Goal: Information Seeking & Learning: Learn about a topic

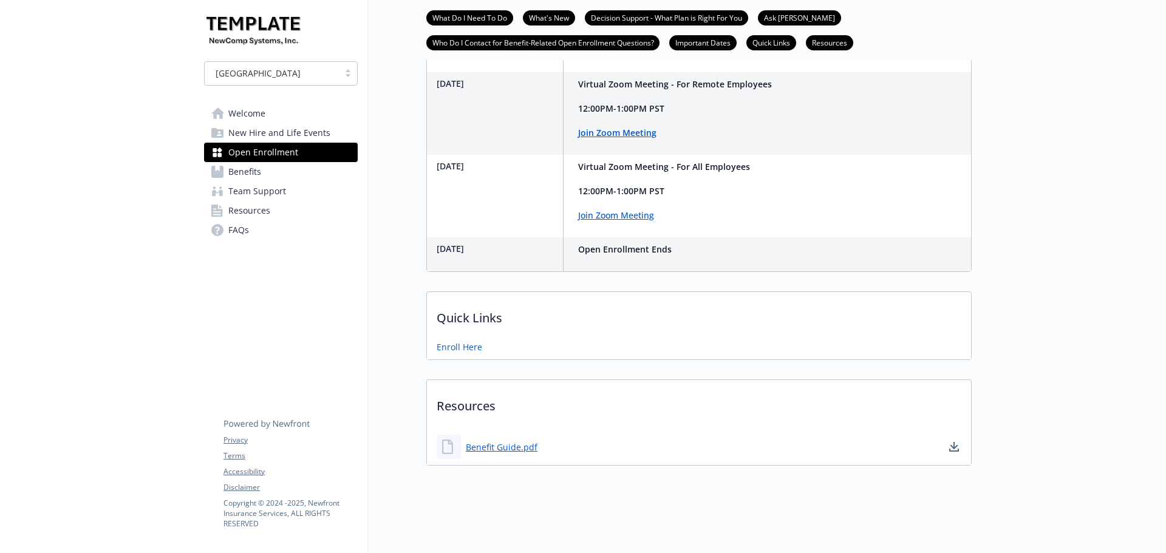
scroll to position [766, 0]
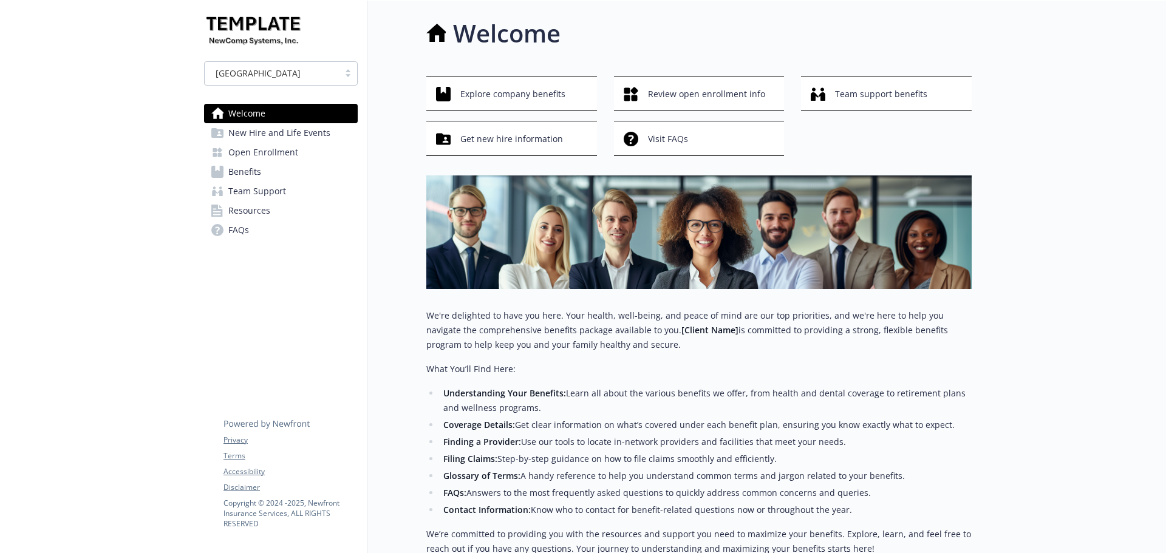
click at [271, 143] on span "Open Enrollment" at bounding box center [263, 152] width 70 height 19
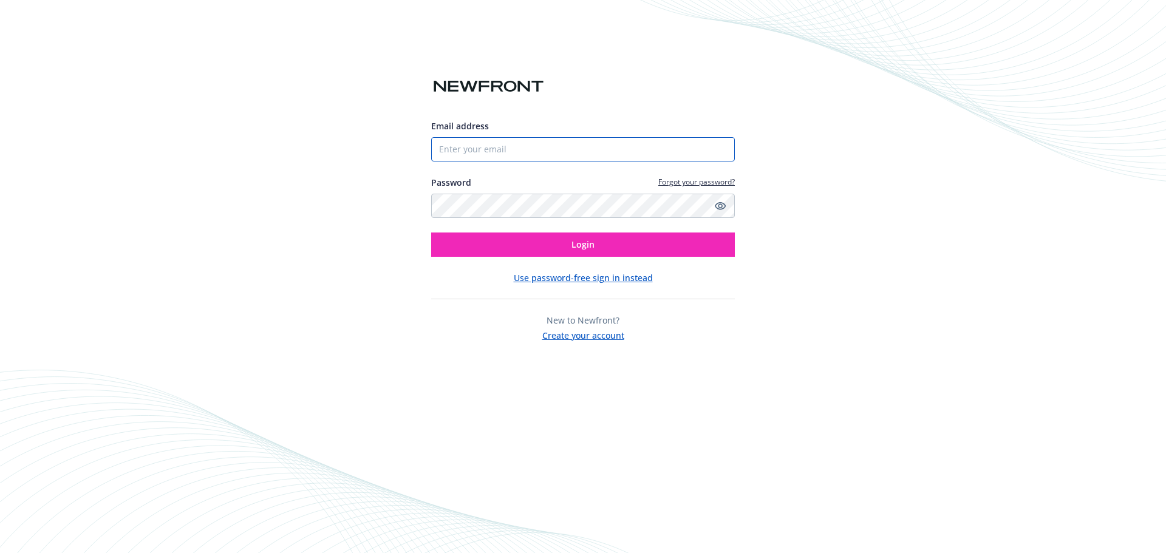
click at [528, 149] on input "Email address" at bounding box center [583, 149] width 304 height 24
click at [431, 233] on button "Login" at bounding box center [583, 245] width 304 height 24
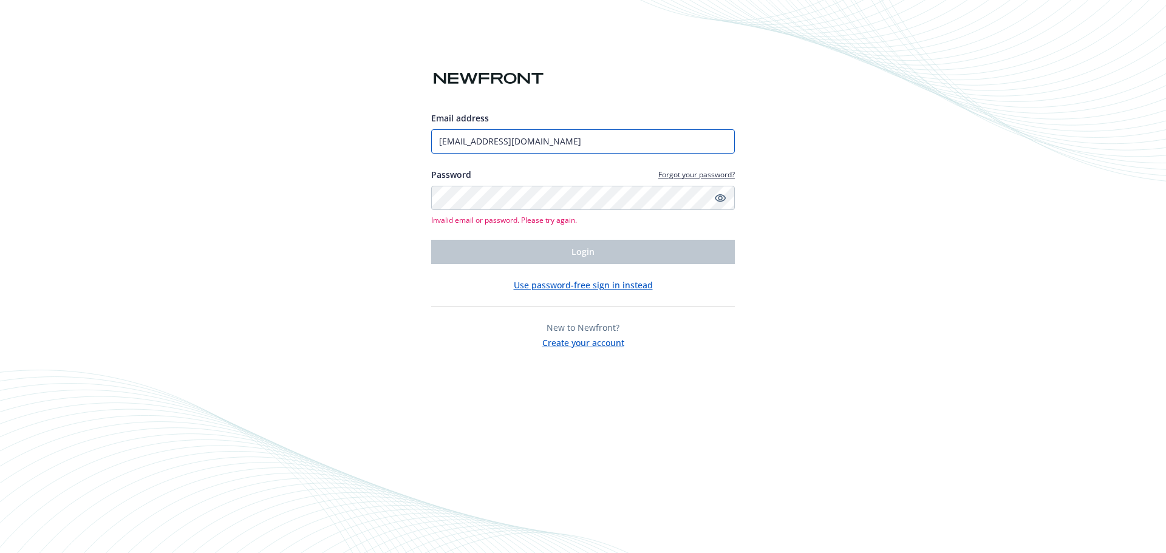
click at [612, 140] on input "amanda_martinez11@yahoo.com" at bounding box center [583, 141] width 304 height 24
drag, startPoint x: 502, startPoint y: 150, endPoint x: 361, endPoint y: 166, distance: 141.8
click at [361, 166] on div "Email address amanda_martinez11@yahoo.com Password Forgot your password? Invali…" at bounding box center [583, 276] width 1166 height 553
click at [598, 114] on div "Email address" at bounding box center [583, 118] width 304 height 13
drag, startPoint x: 595, startPoint y: 145, endPoint x: 373, endPoint y: 142, distance: 221.1
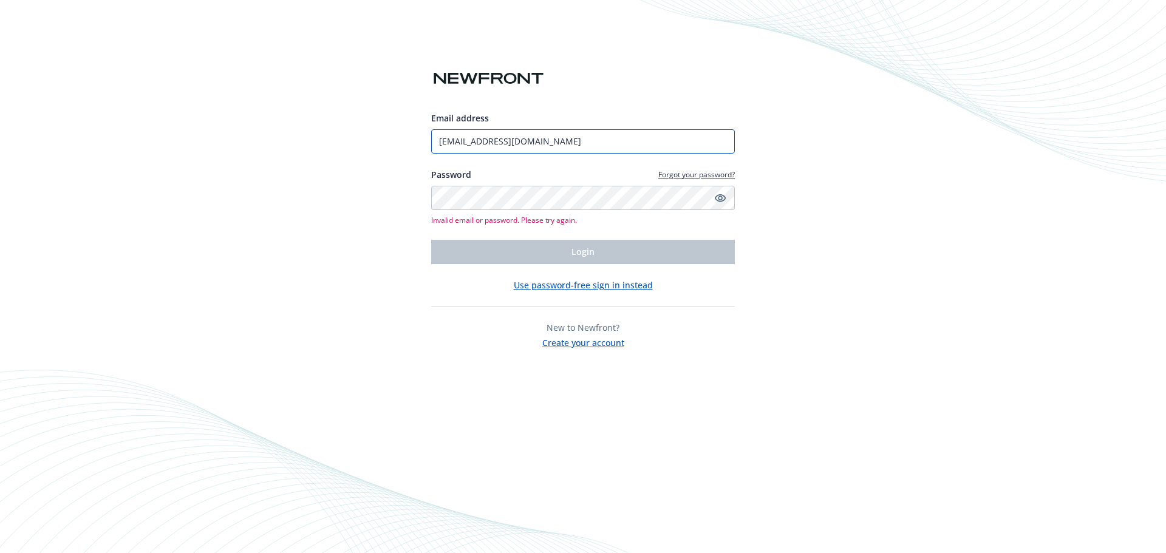
click at [373, 142] on div "Email address amanda_martinez11@yahoo.com Password Forgot your password? Invali…" at bounding box center [583, 276] width 1166 height 553
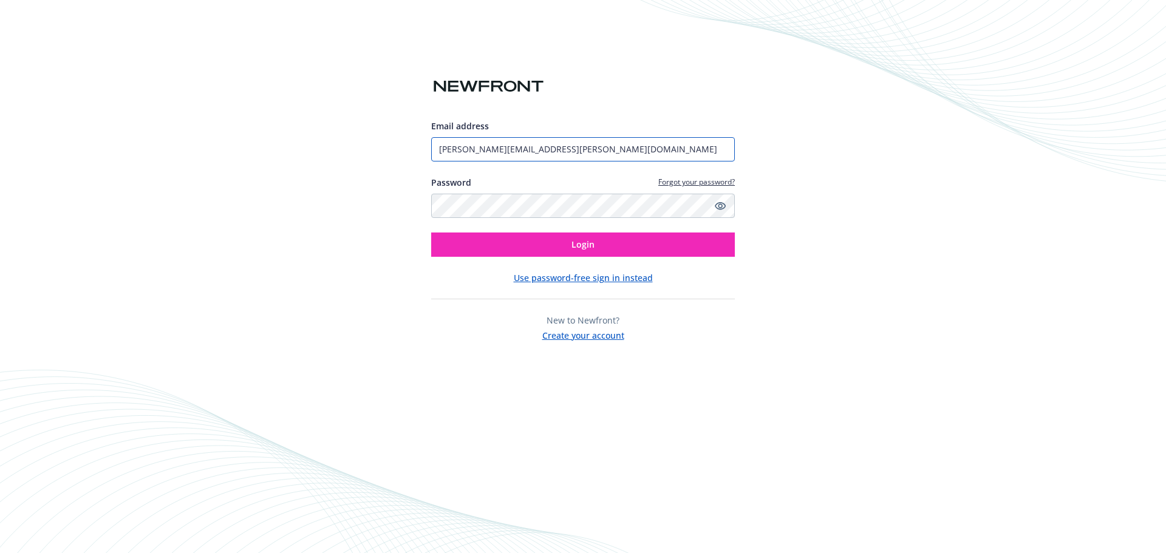
type input "[PERSON_NAME][EMAIL_ADDRESS][PERSON_NAME][DOMAIN_NAME]"
click at [431, 233] on button "Login" at bounding box center [583, 245] width 304 height 24
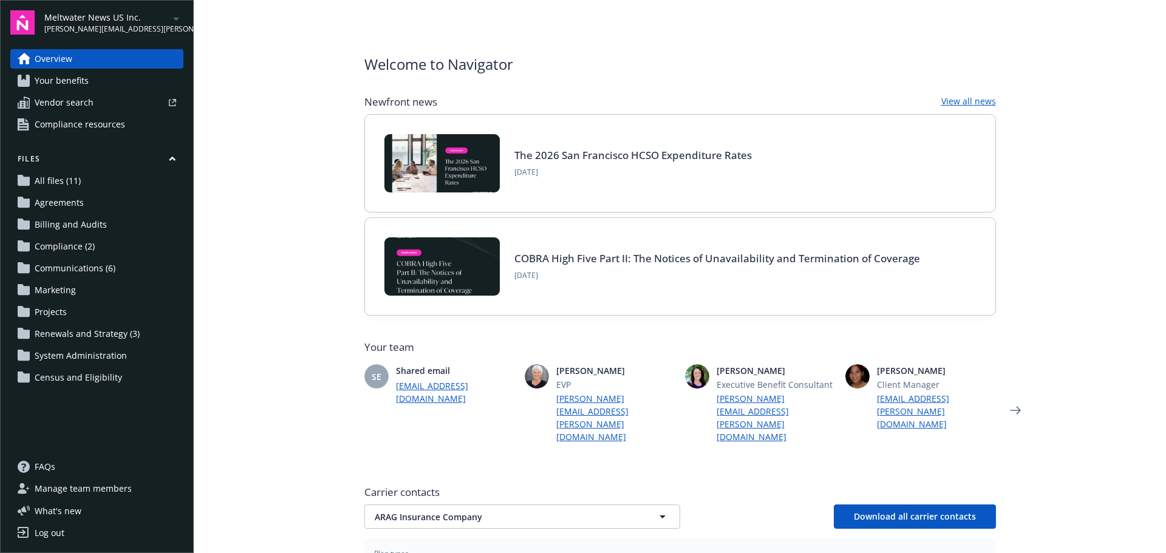
click at [70, 21] on span "Meltwater News US Inc." at bounding box center [106, 17] width 124 height 13
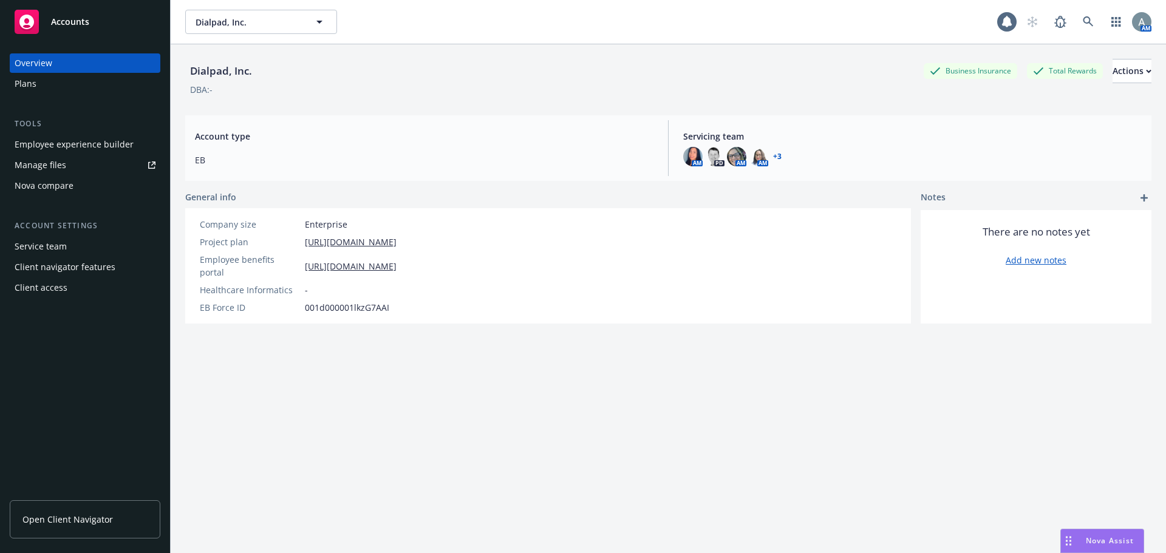
click at [1101, 530] on div "Nova Assist" at bounding box center [1102, 541] width 83 height 23
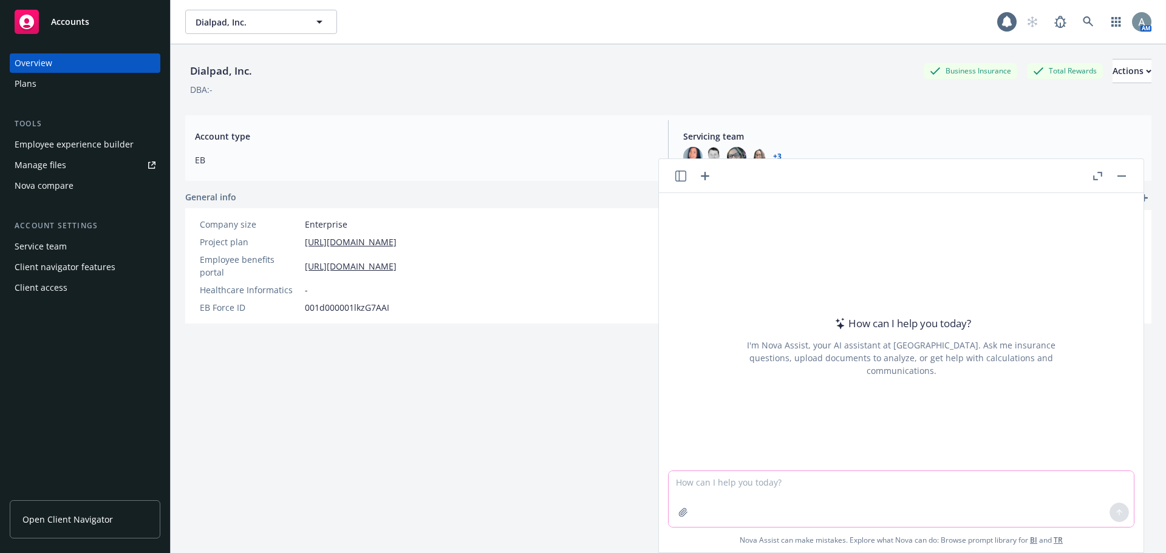
click at [768, 476] on textarea at bounding box center [901, 499] width 465 height 56
drag, startPoint x: 819, startPoint y: 484, endPoint x: 775, endPoint y: 482, distance: 43.2
click at [818, 483] on textarea "we have a" at bounding box center [901, 498] width 465 height 57
drag, startPoint x: 719, startPoint y: 480, endPoint x: 610, endPoint y: 483, distance: 109.4
click at [610, 483] on body "Accounts Overview Plans Tools Employee experience builder Manage files Nova com…" at bounding box center [583, 276] width 1166 height 553
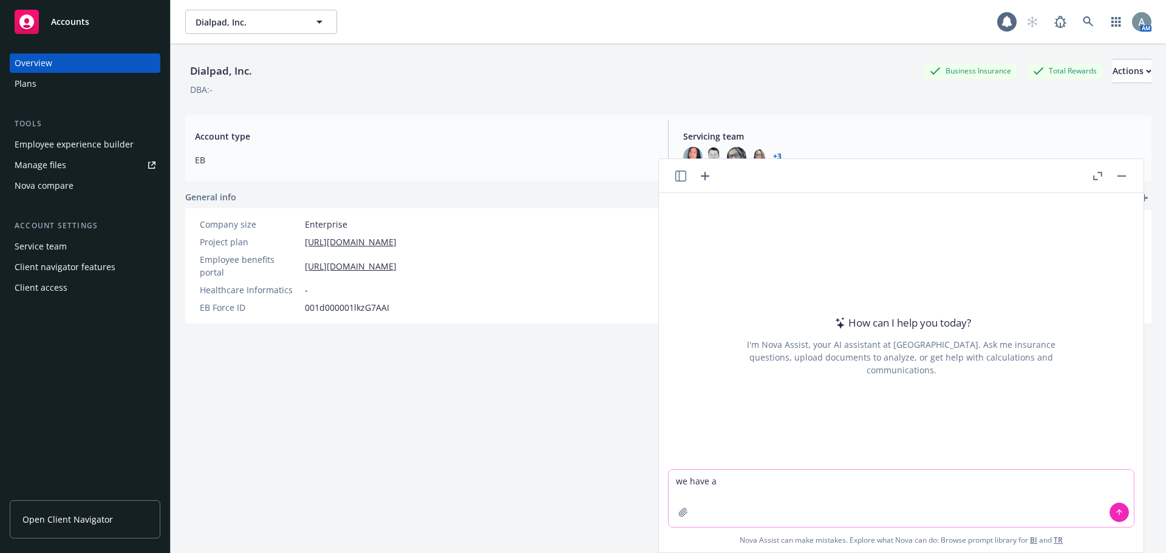
paste textarea "[URL][DOMAIN_NAME]"
drag, startPoint x: 825, startPoint y: 480, endPoint x: 651, endPoint y: 483, distance: 174.3
click at [651, 483] on body "Accounts Overview Plans Tools Employee experience builder Manage files Nova com…" at bounding box center [583, 276] width 1166 height 553
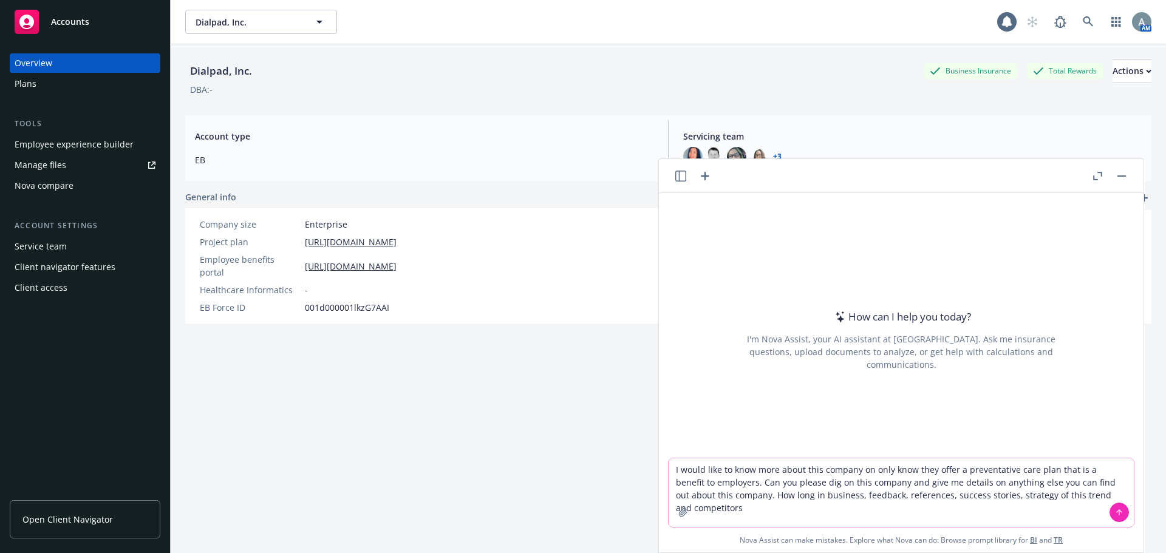
type textarea "I would like to know more about this company on only know they offer a preventa…"
click at [1115, 516] on icon at bounding box center [1119, 512] width 9 height 9
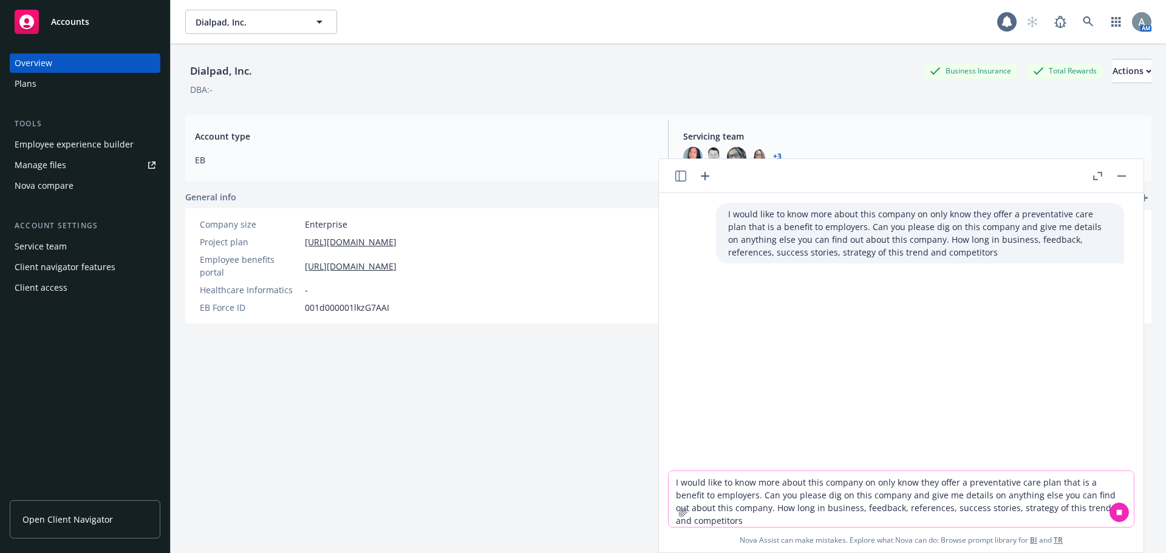
click at [986, 494] on textarea "I would like to know more about this company on only know they offer a preventa…" at bounding box center [901, 499] width 465 height 56
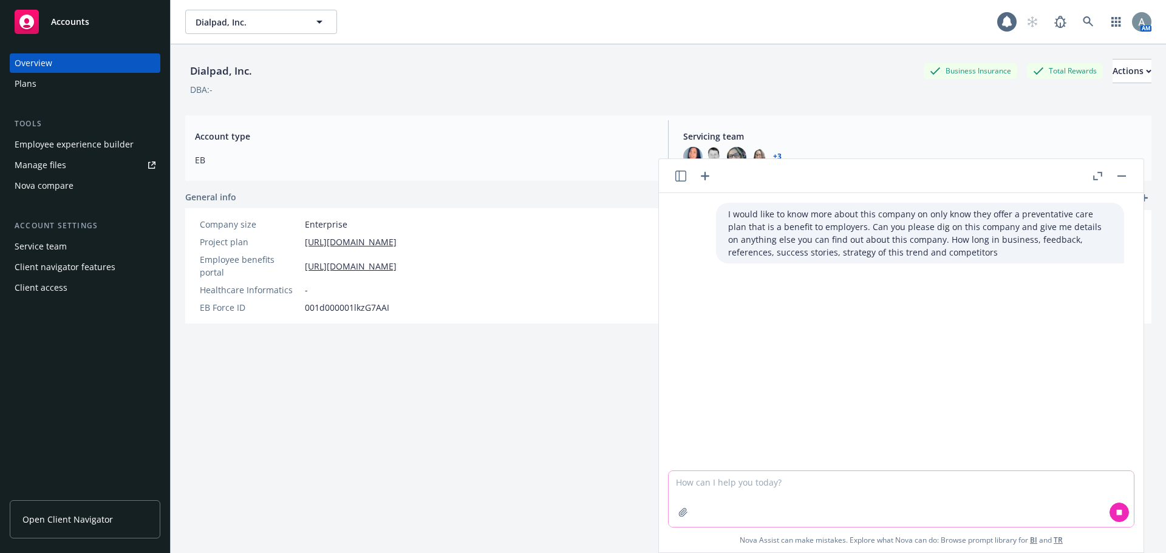
paste textarea "[URL][DOMAIN_NAME]"
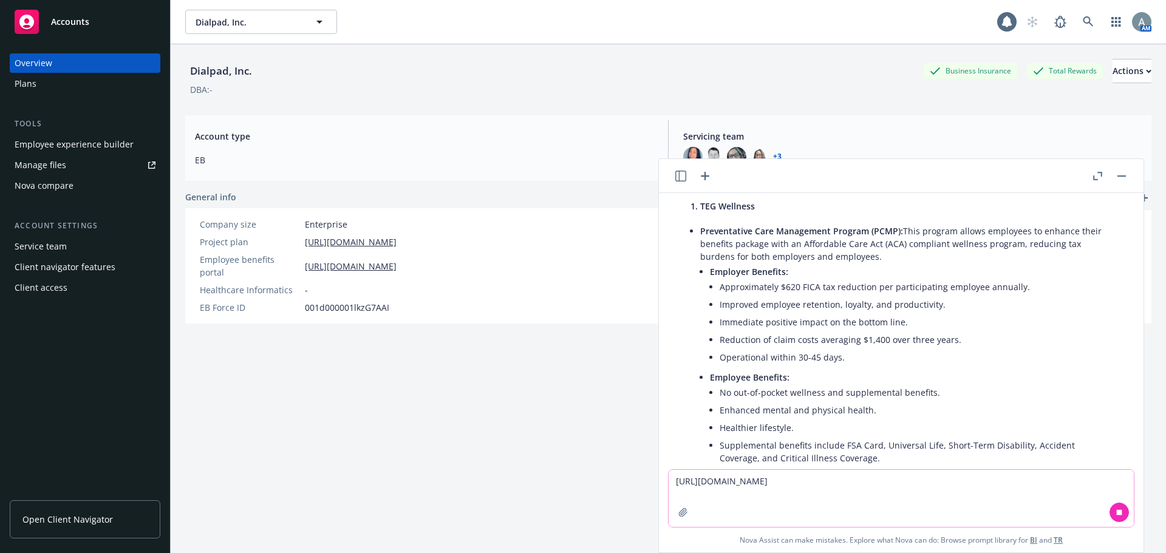
scroll to position [121, 0]
click at [817, 484] on textarea "[URL][DOMAIN_NAME]" at bounding box center [901, 498] width 465 height 57
click at [817, 480] on textarea "[URL][DOMAIN_NAME]" at bounding box center [901, 498] width 465 height 57
click at [816, 480] on textarea "[URL][DOMAIN_NAME]" at bounding box center [901, 498] width 465 height 57
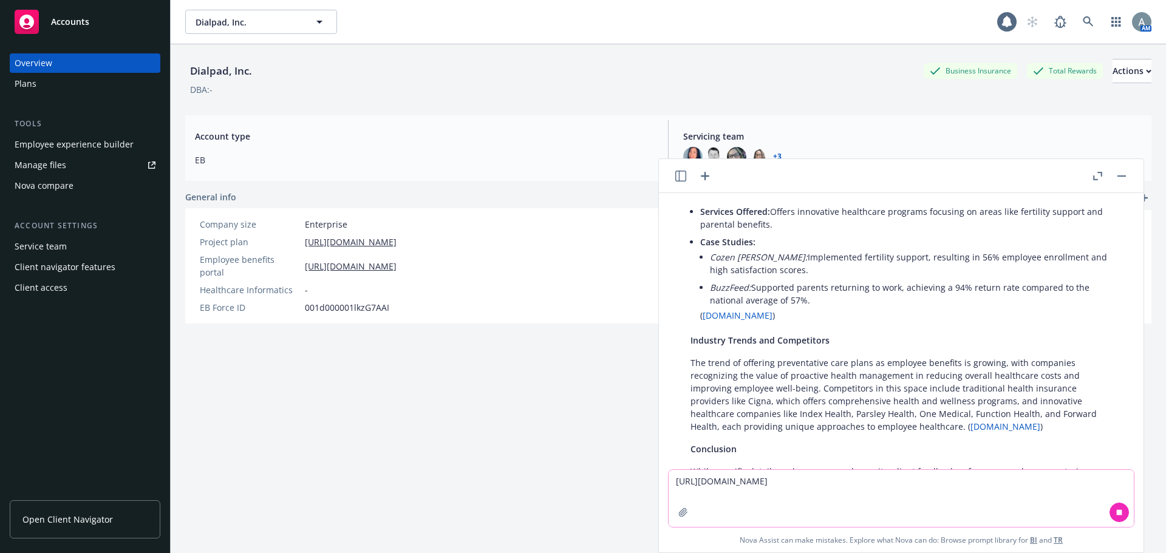
scroll to position [2339, 0]
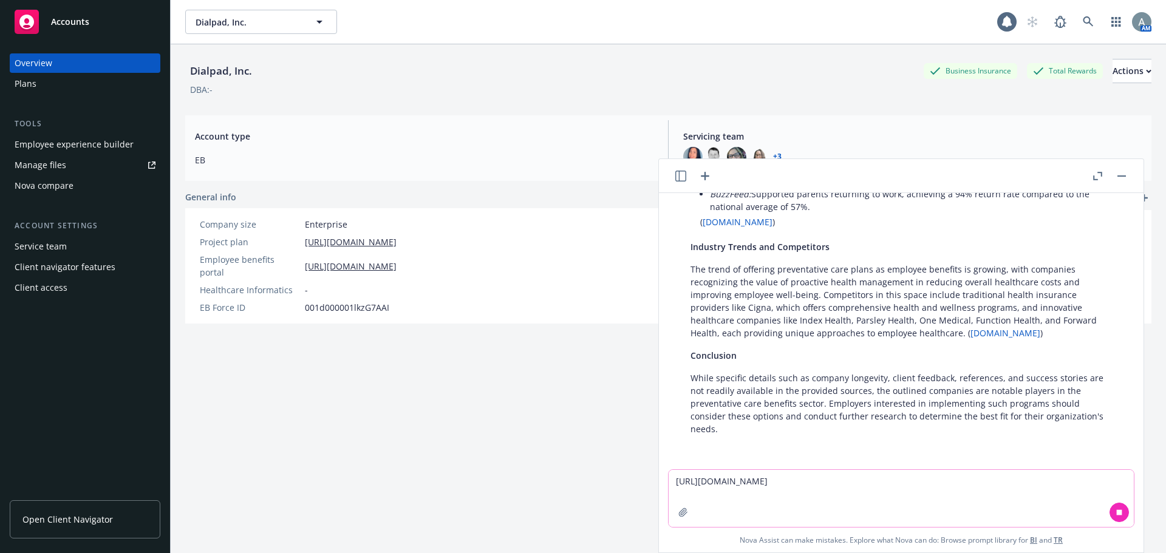
click at [940, 493] on textarea "[URL][DOMAIN_NAME]" at bounding box center [901, 498] width 465 height 57
type textarea "[URL][DOMAIN_NAME]"
click at [1119, 514] on icon at bounding box center [1119, 512] width 0 height 5
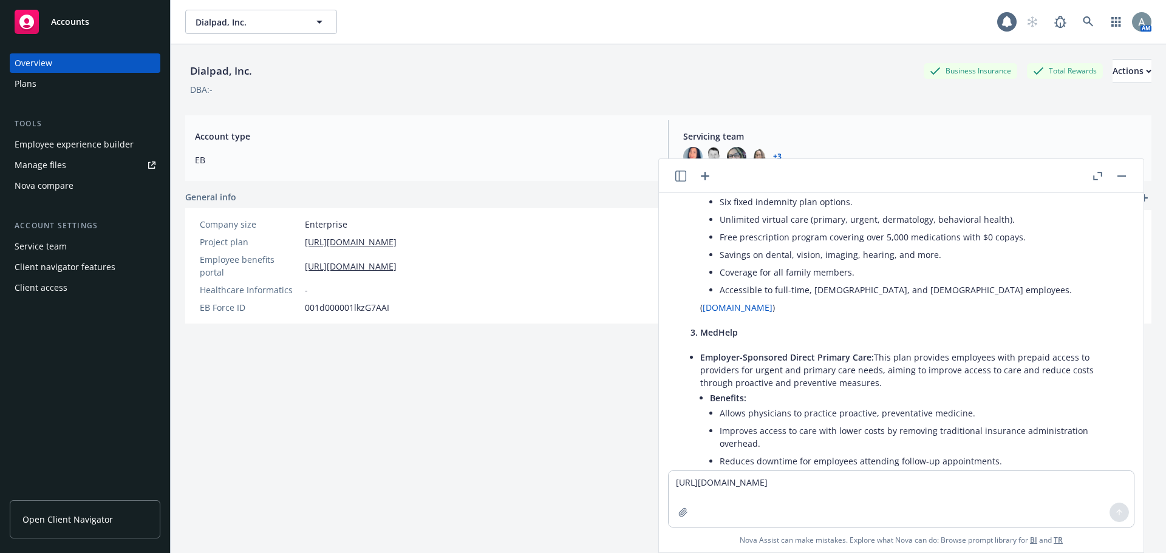
scroll to position [621, 0]
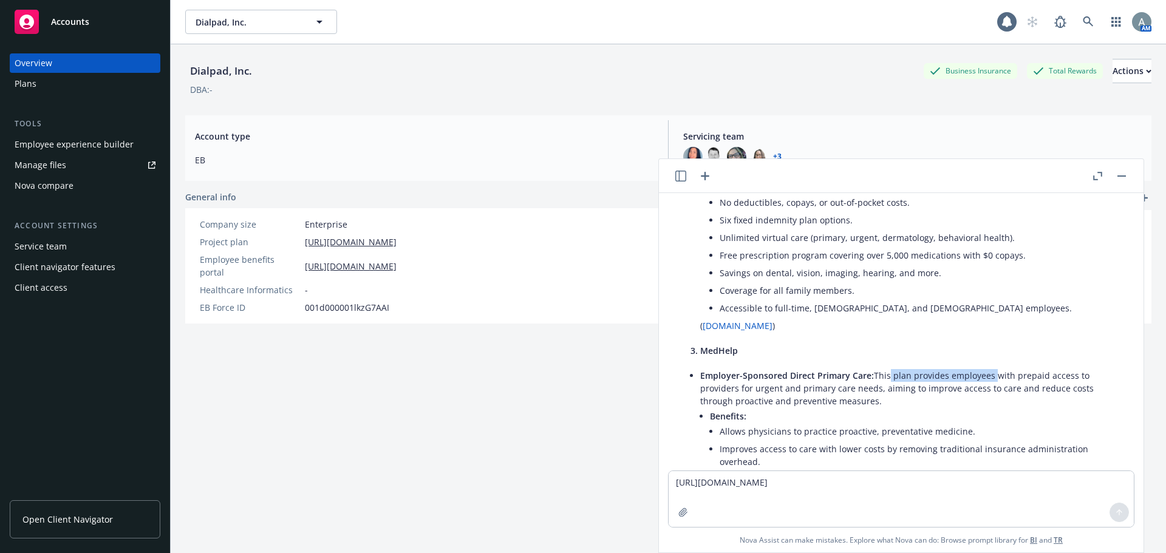
drag, startPoint x: 886, startPoint y: 374, endPoint x: 1022, endPoint y: 375, distance: 136.0
click at [1000, 373] on p "Employer-Sponsored Direct Primary Care: This plan provides employees with prepa…" at bounding box center [906, 388] width 412 height 38
click at [1034, 375] on p "Employer-Sponsored Direct Primary Care: This plan provides employees with prepa…" at bounding box center [906, 388] width 412 height 38
drag, startPoint x: 783, startPoint y: 389, endPoint x: 901, endPoint y: 389, distance: 118.4
click at [869, 389] on p "Employer-Sponsored Direct Primary Care: This plan provides employees with prepa…" at bounding box center [906, 388] width 412 height 38
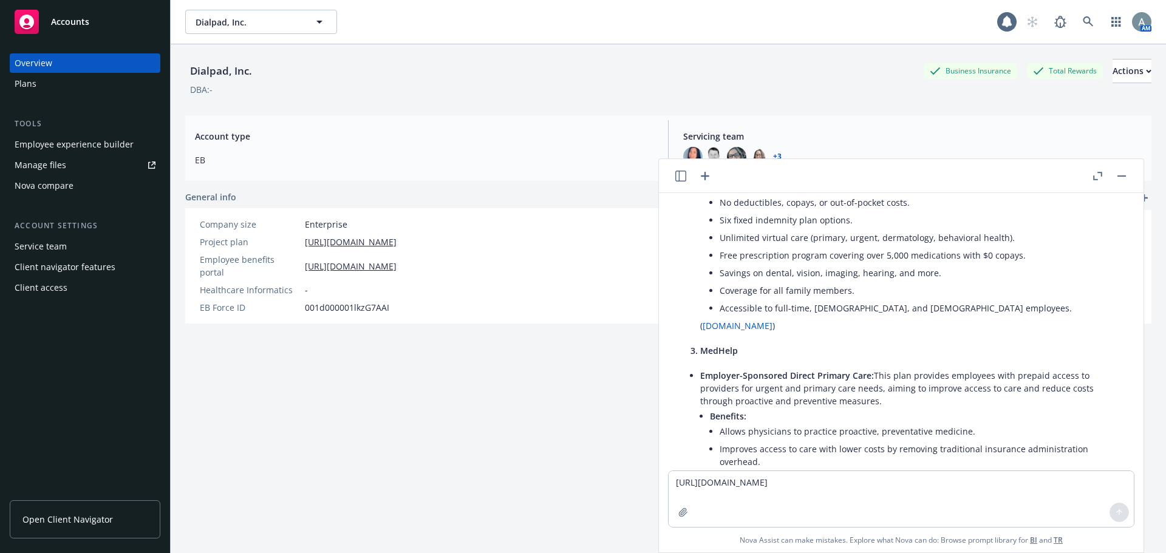
click at [915, 389] on p "Employer-Sponsored Direct Primary Care: This plan provides employees with prepa…" at bounding box center [906, 388] width 412 height 38
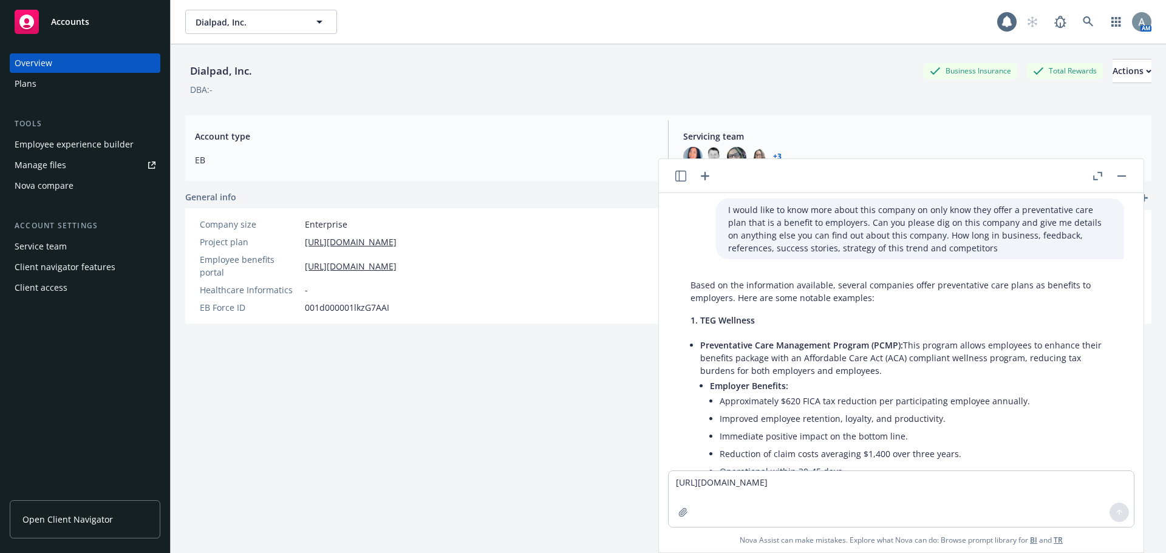
scroll to position [0, 0]
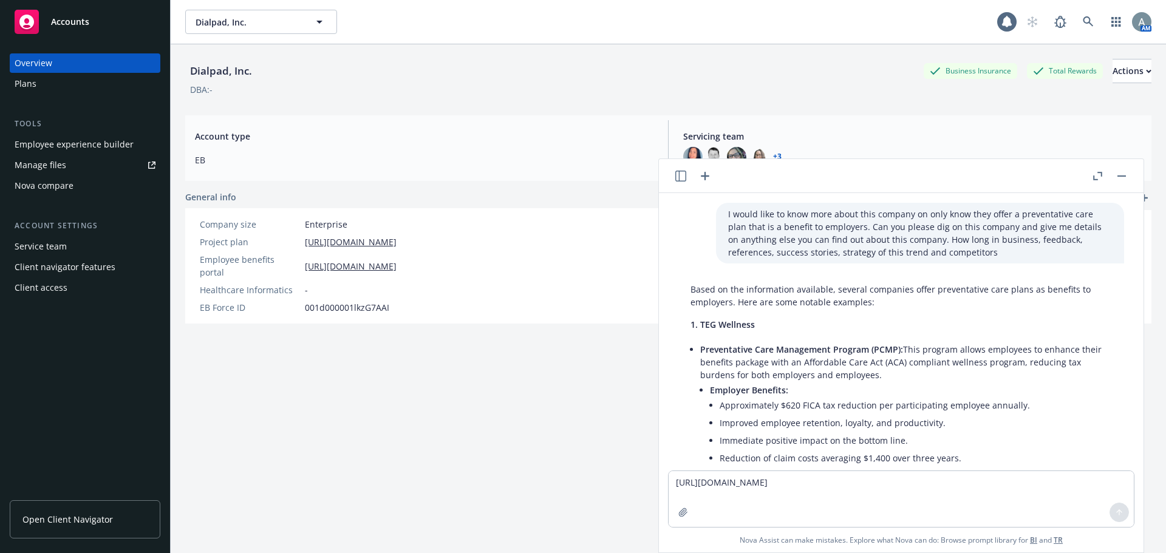
click at [455, 107] on div "Dialpad, Inc. Business Insurance Total Rewards Actions DBA: - Account type EB S…" at bounding box center [668, 313] width 966 height 539
